Goal: Transaction & Acquisition: Purchase product/service

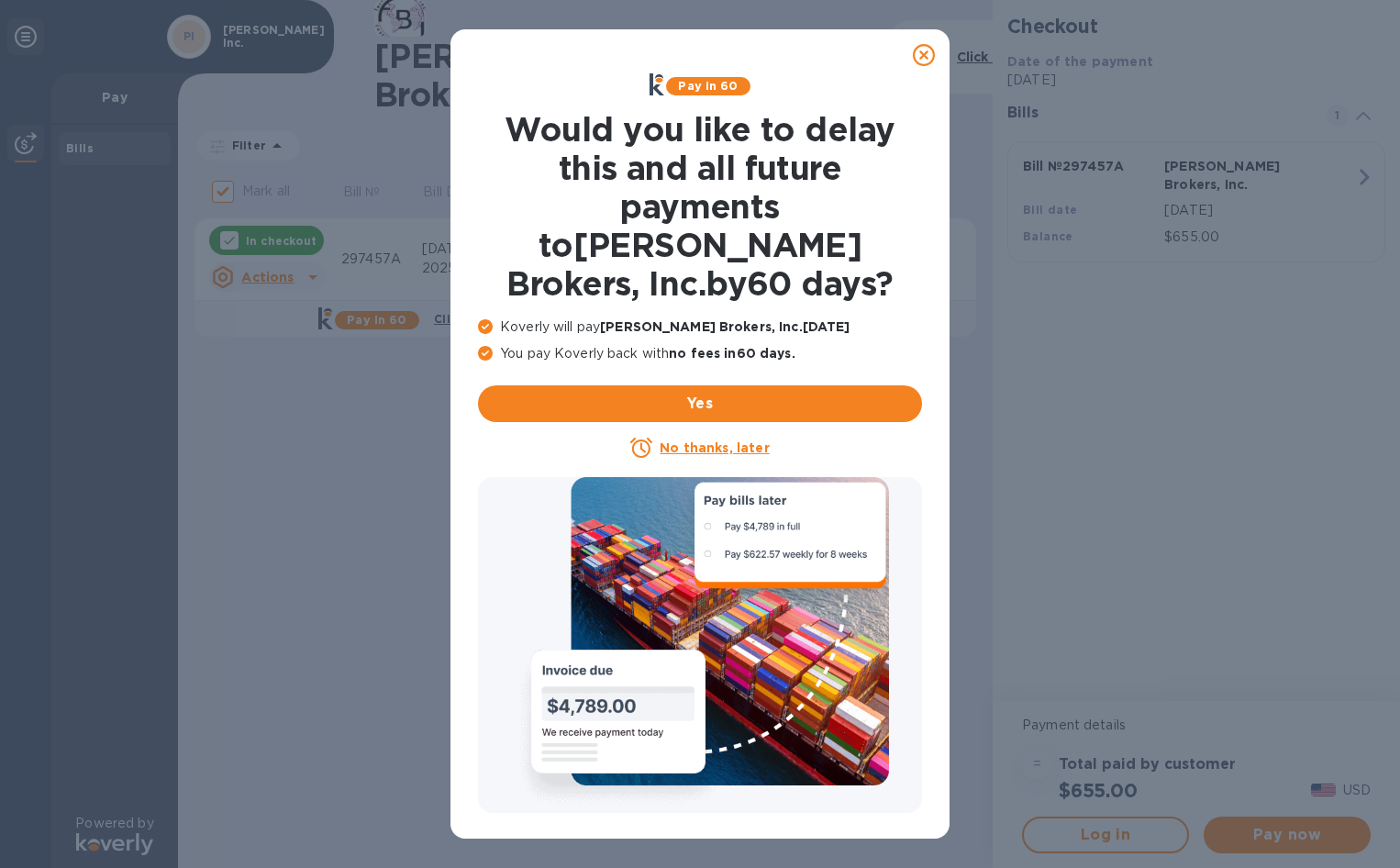
click at [753, 441] on u "No thanks, later" at bounding box center [714, 448] width 109 height 15
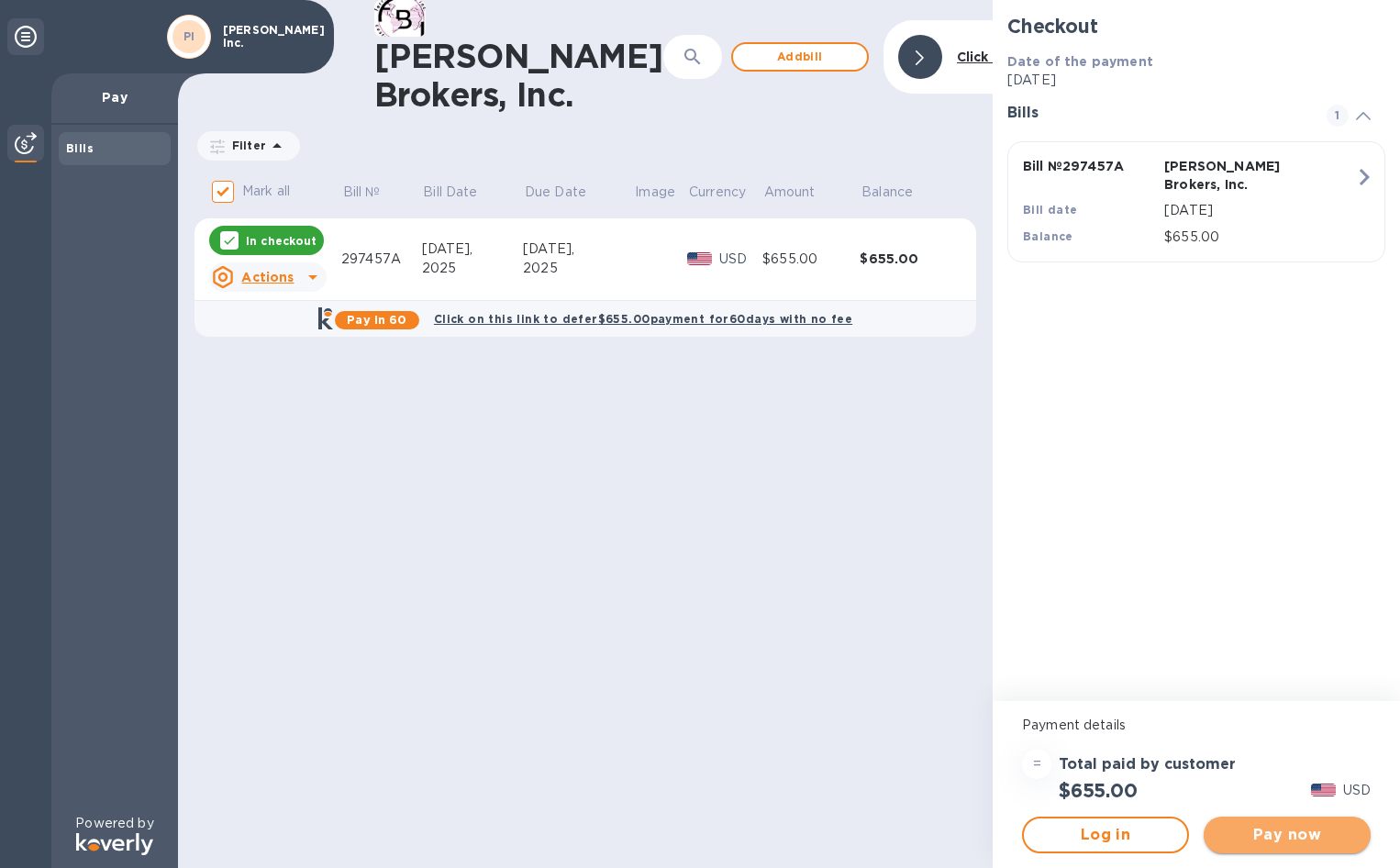
click at [1255, 841] on span "Pay now" at bounding box center [1286, 835] width 137 height 22
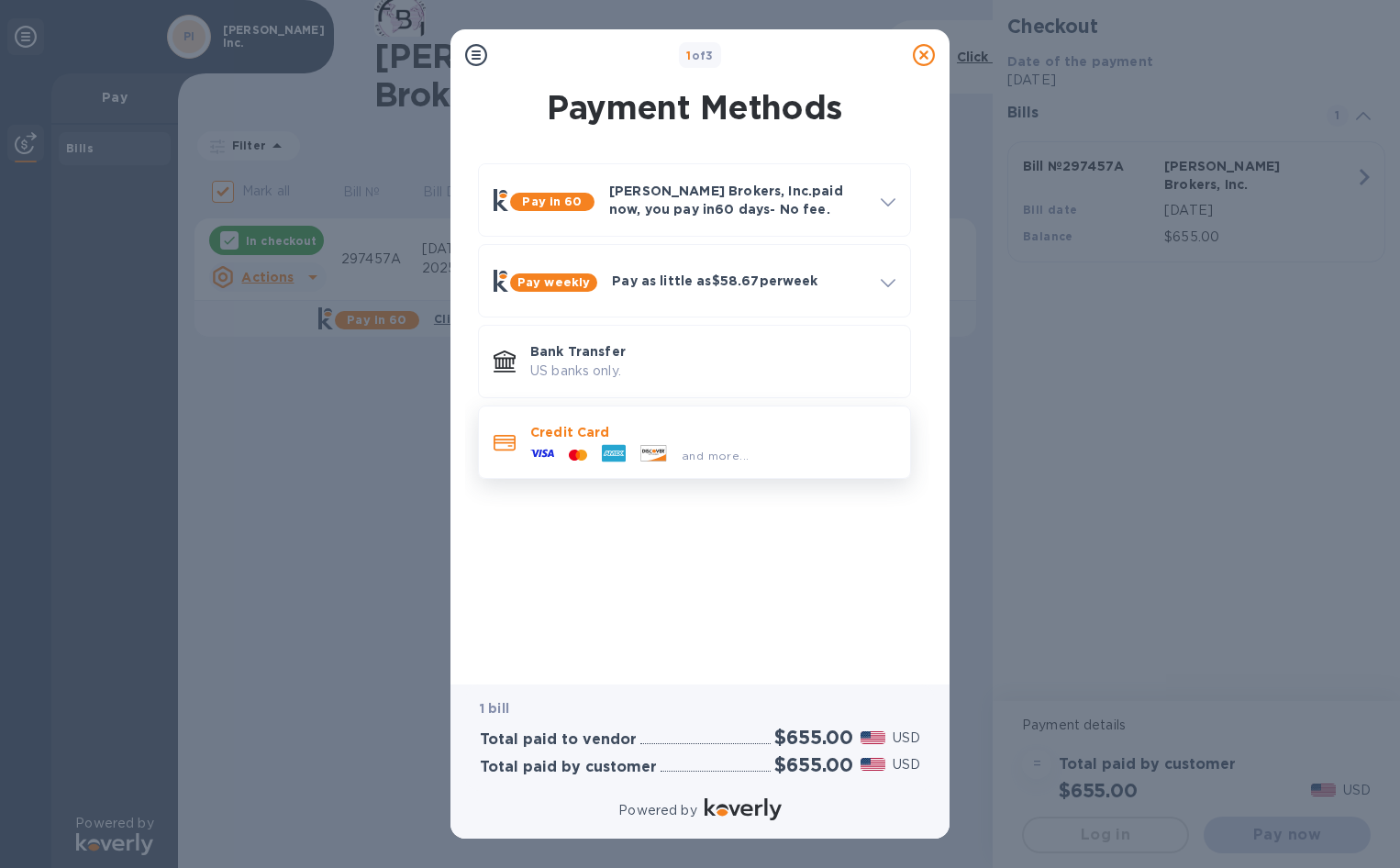
click at [659, 425] on p "Credit Card" at bounding box center [712, 432] width 365 height 19
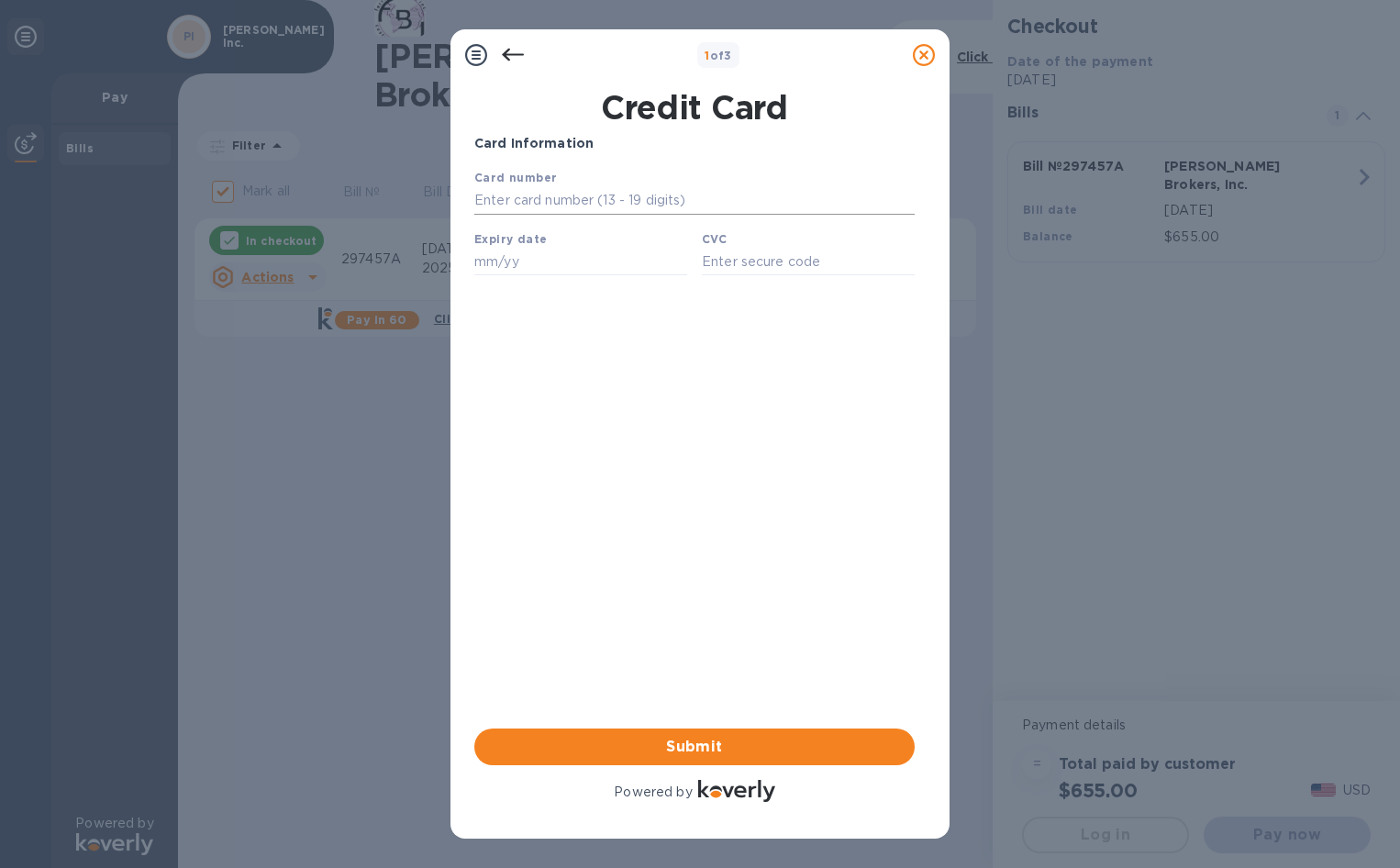
click at [611, 200] on input "text" at bounding box center [694, 200] width 441 height 27
type input "[CREDIT_CARD_NUMBER]"
type input "11/25"
type input "5039"
click at [772, 744] on span "Submit" at bounding box center [694, 747] width 411 height 22
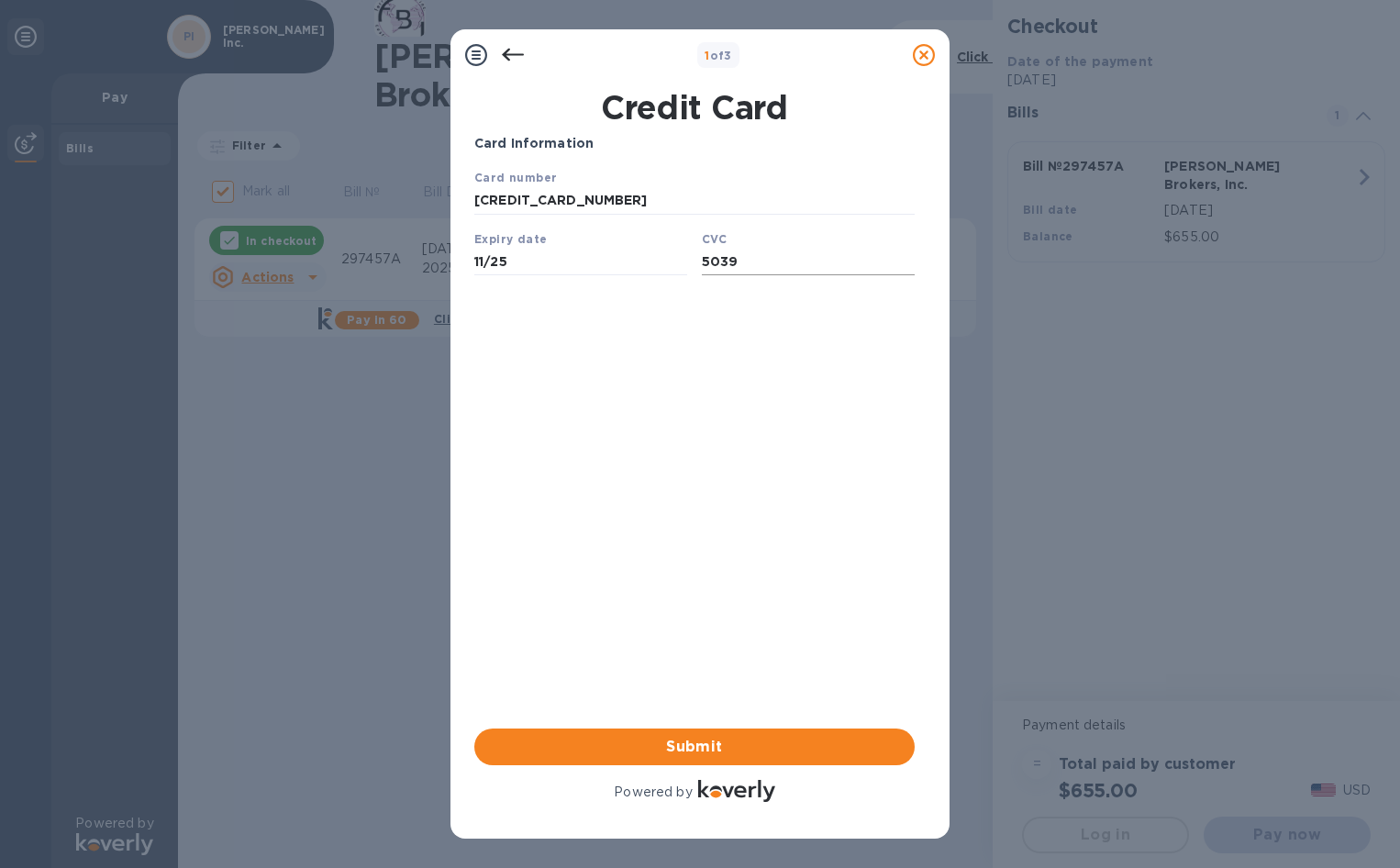
click at [792, 272] on input "5039" at bounding box center [808, 260] width 213 height 27
